Goal: Information Seeking & Learning: Learn about a topic

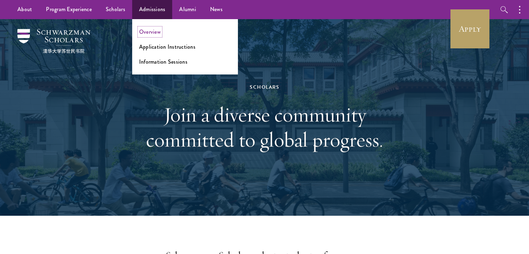
click at [150, 32] on link "Overview" at bounding box center [150, 32] width 22 height 8
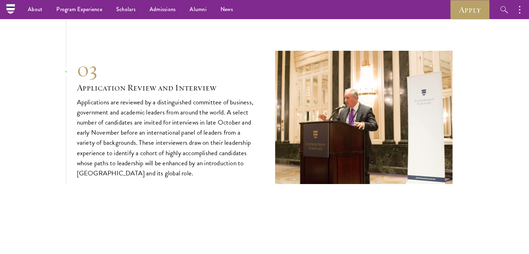
scroll to position [2336, 0]
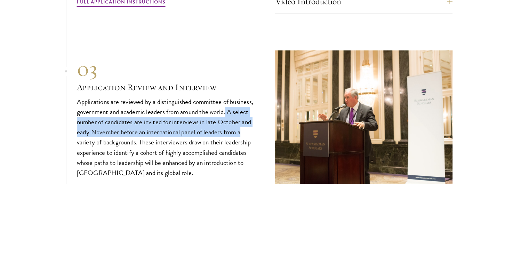
drag, startPoint x: 227, startPoint y: 112, endPoint x: 244, endPoint y: 128, distance: 23.4
click at [244, 128] on p "Applications are reviewed by a distinguished committee of business, government …" at bounding box center [165, 137] width 177 height 81
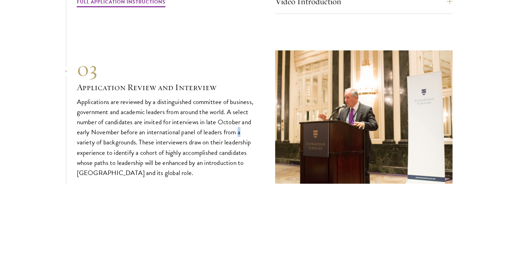
drag, startPoint x: 244, startPoint y: 128, endPoint x: 247, endPoint y: 131, distance: 4.4
click at [247, 131] on p "Applications are reviewed by a distinguished committee of business, government …" at bounding box center [165, 137] width 177 height 81
click at [195, 145] on p "Applications are reviewed by a distinguished committee of business, government …" at bounding box center [165, 137] width 177 height 81
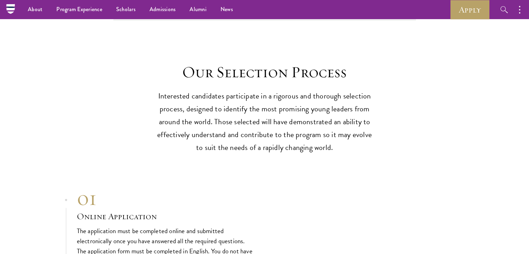
scroll to position [1681, 0]
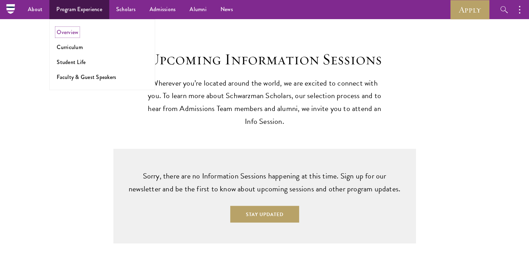
click at [72, 31] on link "Overview" at bounding box center [68, 32] width 22 height 8
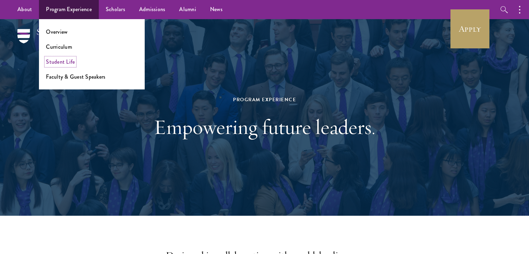
click at [66, 61] on link "Student Life" at bounding box center [60, 62] width 29 height 8
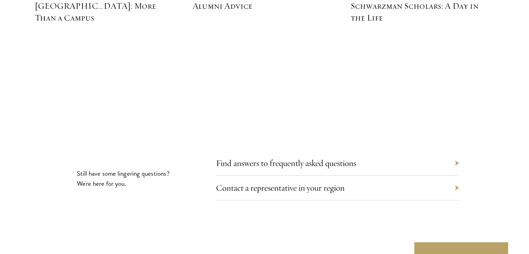
scroll to position [2280, 0]
